Goal: Browse casually

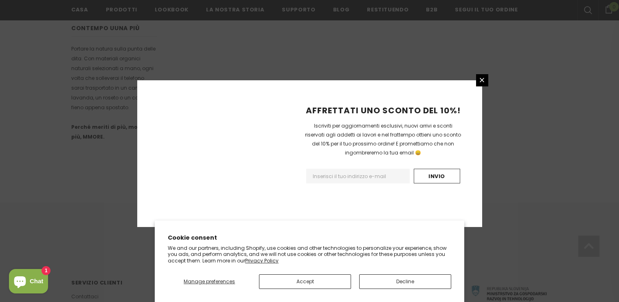
scroll to position [533, 0]
